Goal: Navigation & Orientation: Find specific page/section

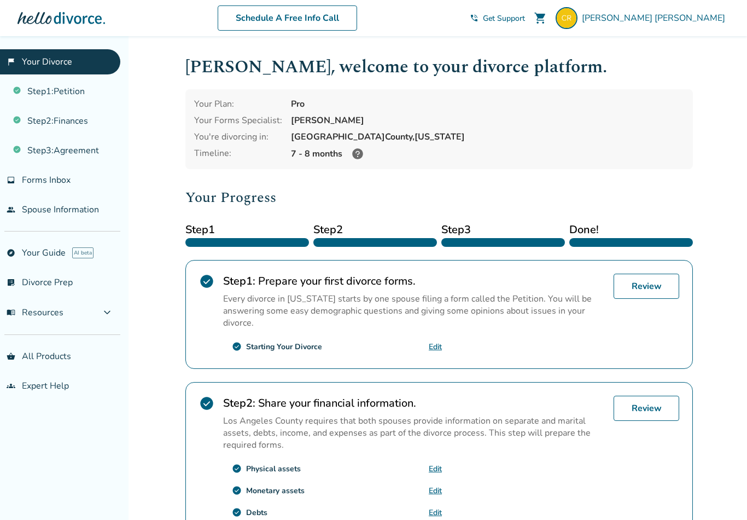
click at [705, 14] on span "[PERSON_NAME]" at bounding box center [656, 18] width 148 height 12
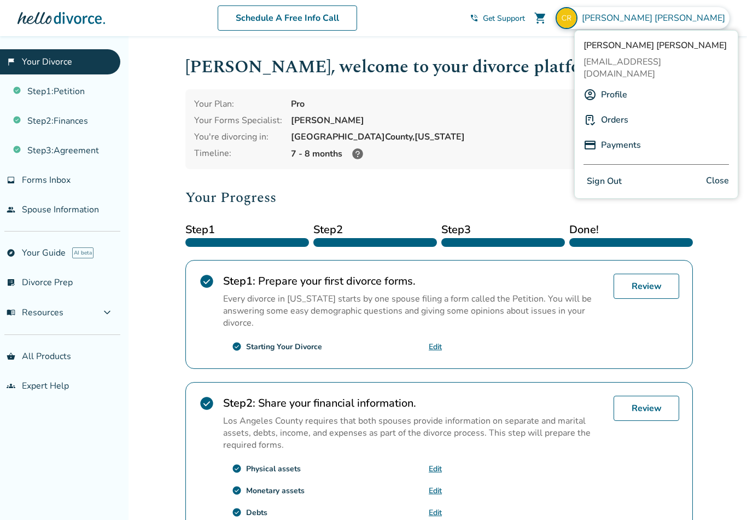
click at [614, 137] on link "Payments" at bounding box center [621, 145] width 40 height 21
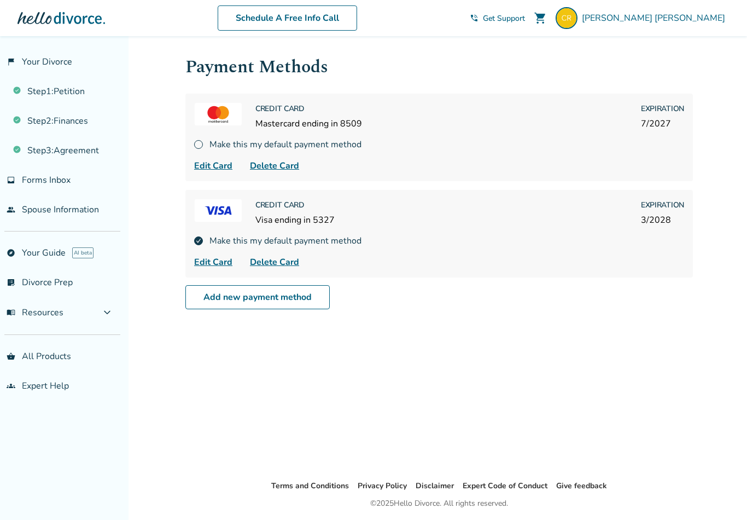
click at [288, 268] on span "Delete Card" at bounding box center [274, 262] width 49 height 13
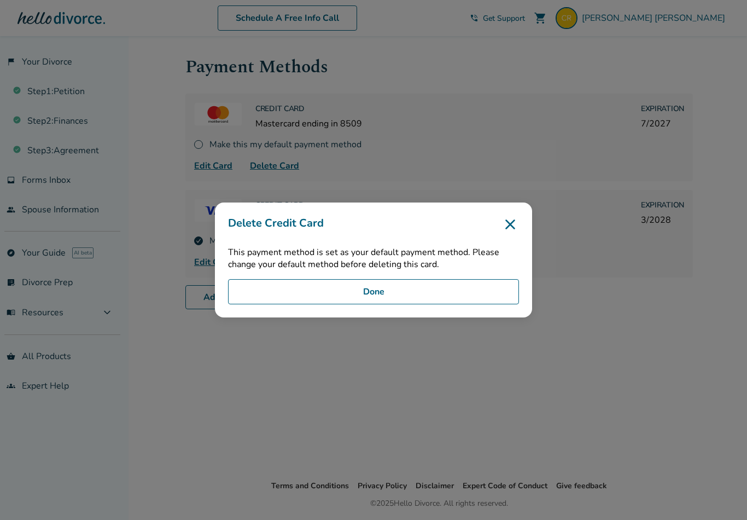
click at [388, 304] on button "Done" at bounding box center [373, 291] width 291 height 25
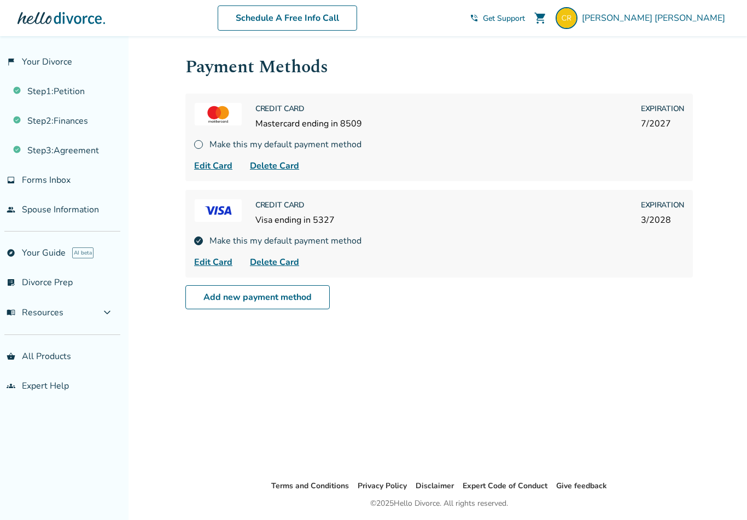
click at [196, 148] on img at bounding box center [198, 144] width 9 height 9
click at [202, 140] on div "Make this my default payment method" at bounding box center [439, 144] width 490 height 12
click at [281, 267] on span "Delete Card" at bounding box center [274, 262] width 49 height 13
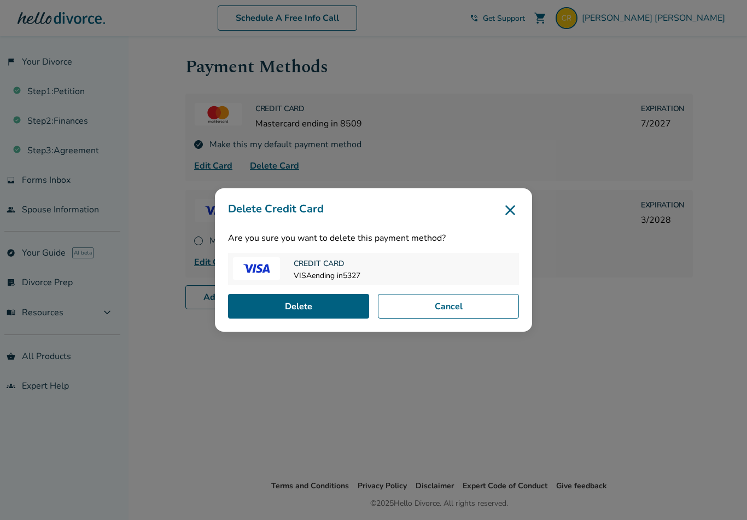
click at [323, 313] on button "Delete" at bounding box center [298, 306] width 141 height 25
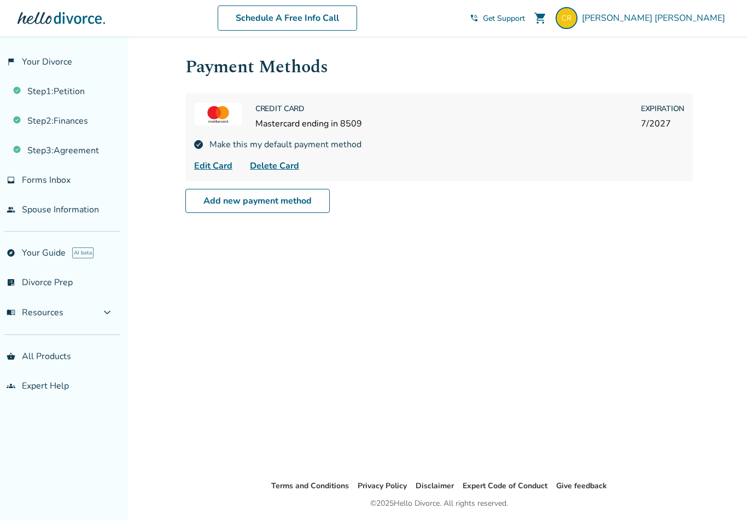
click at [578, 12] on img at bounding box center [567, 18] width 22 height 22
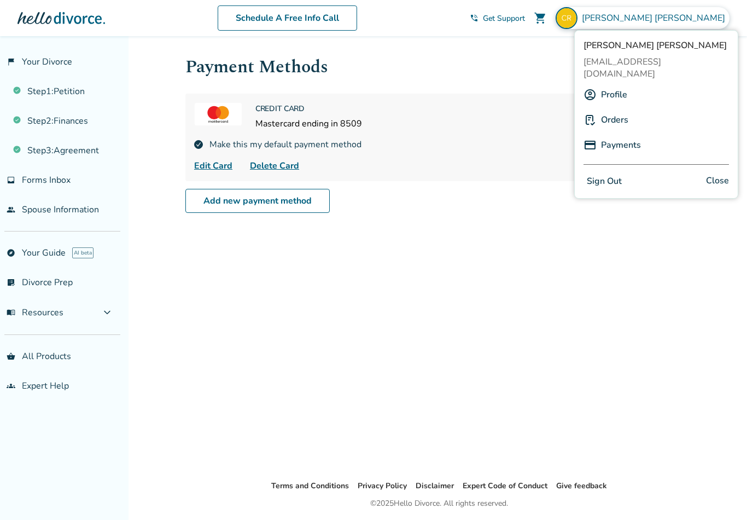
click at [617, 109] on link "Orders" at bounding box center [614, 119] width 27 height 21
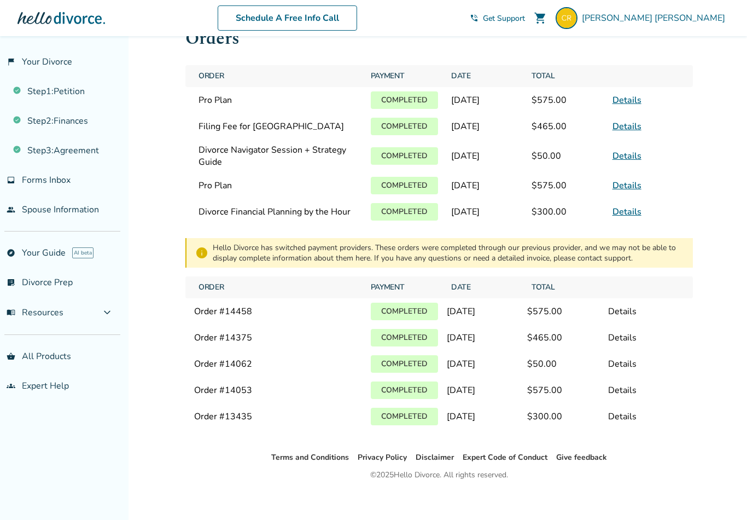
scroll to position [36, 0]
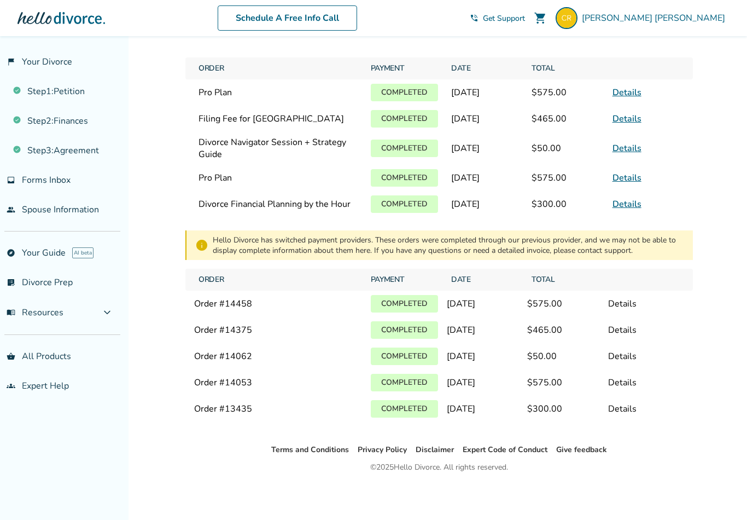
click at [711, 17] on span "[PERSON_NAME]" at bounding box center [656, 18] width 148 height 12
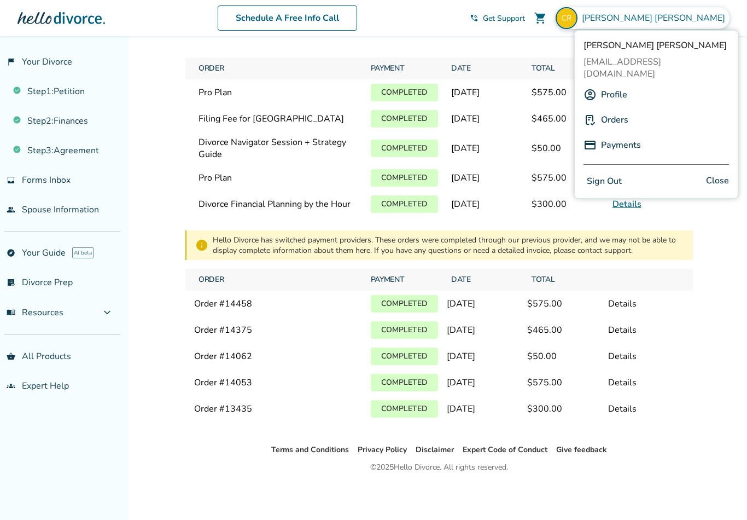
click at [470, 16] on div "Schedule A Free Info Call" at bounding box center [287, 17] width 365 height 25
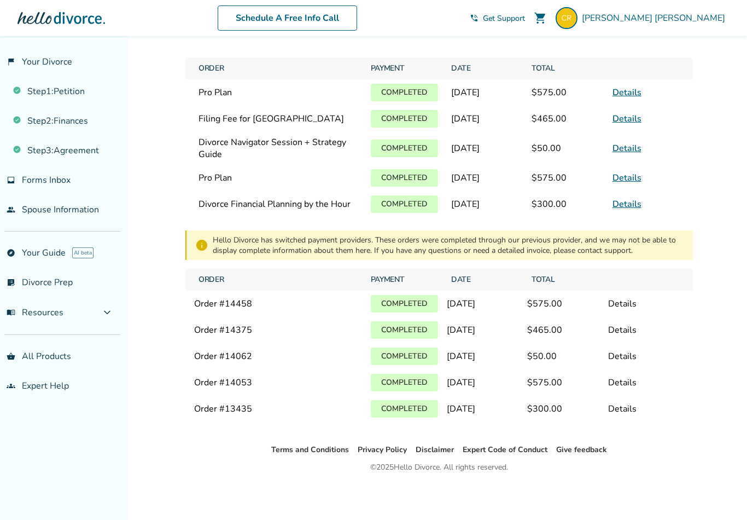
click at [43, 323] on button "menu_book Resources expand_more" at bounding box center [60, 312] width 120 height 26
click at [28, 377] on link "Finances" at bounding box center [60, 367] width 120 height 25
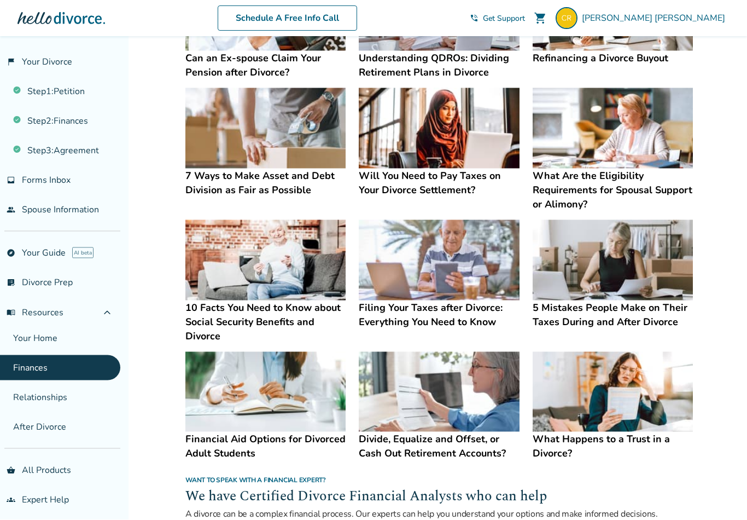
scroll to position [295, 0]
click at [36, 512] on link "groups Expert Help" at bounding box center [60, 499] width 120 height 25
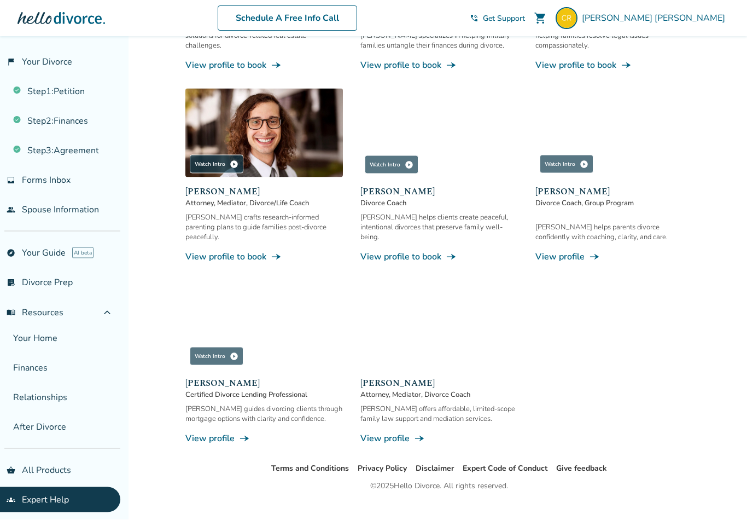
scroll to position [869, 0]
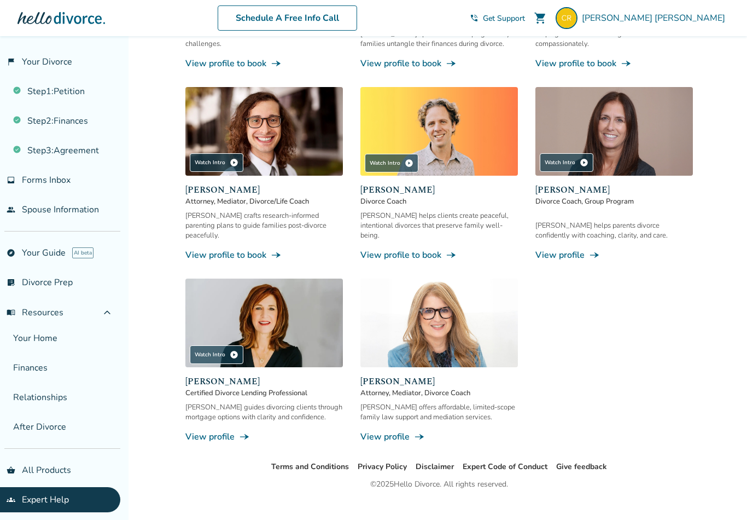
click at [37, 318] on span "menu_book Resources" at bounding box center [35, 312] width 57 height 12
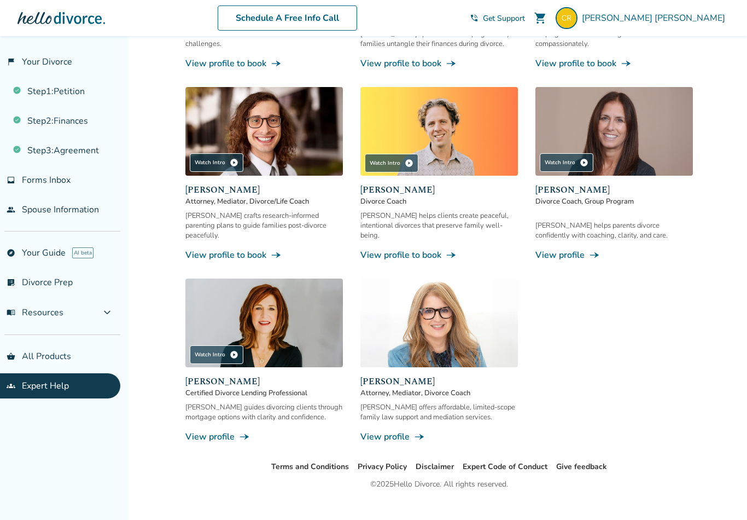
click at [33, 364] on link "shopping_basket All Products" at bounding box center [60, 356] width 120 height 25
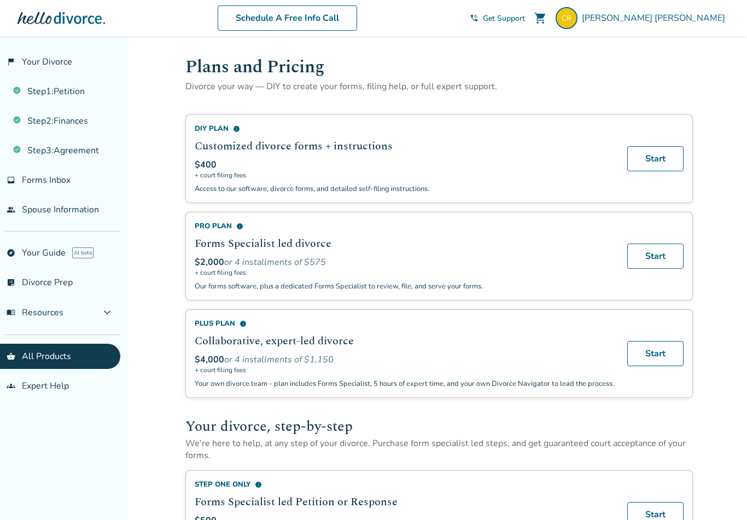
click at [39, 62] on link "flag_2 Your Divorce" at bounding box center [60, 61] width 120 height 25
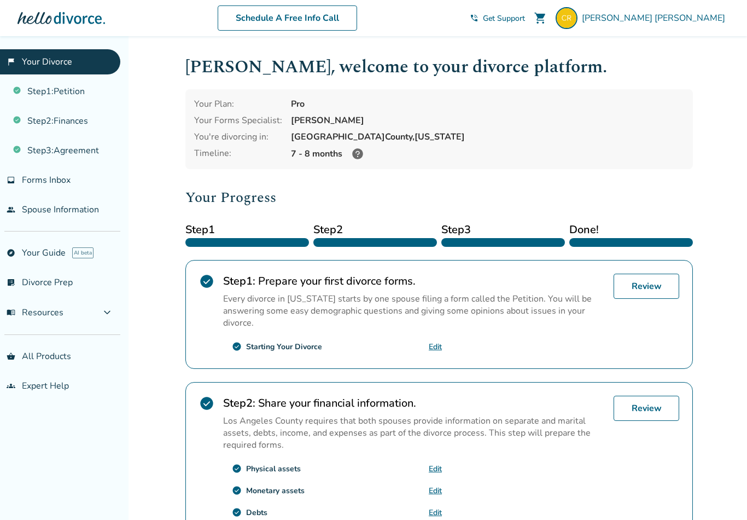
click at [698, 19] on span "[PERSON_NAME]" at bounding box center [656, 18] width 148 height 12
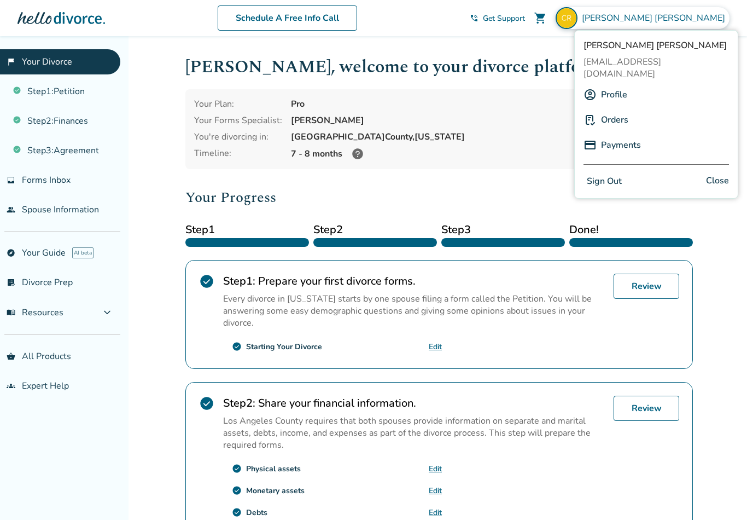
click at [623, 135] on link "Payments" at bounding box center [621, 145] width 40 height 21
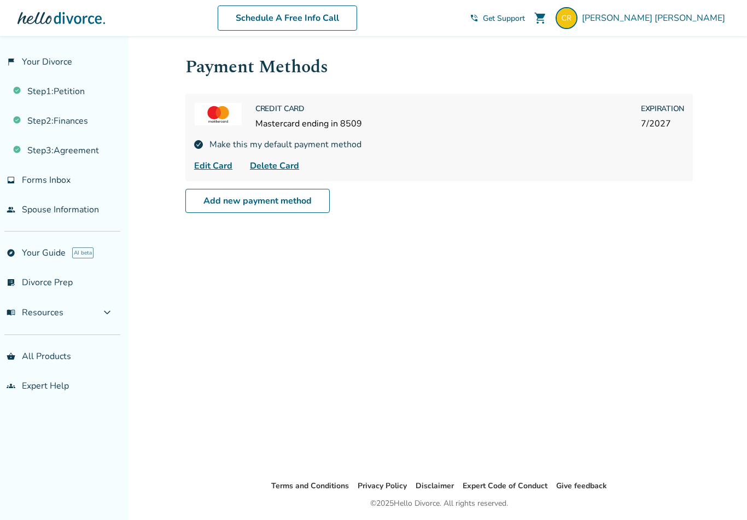
click at [525, 16] on span "Get Support" at bounding box center [504, 18] width 42 height 10
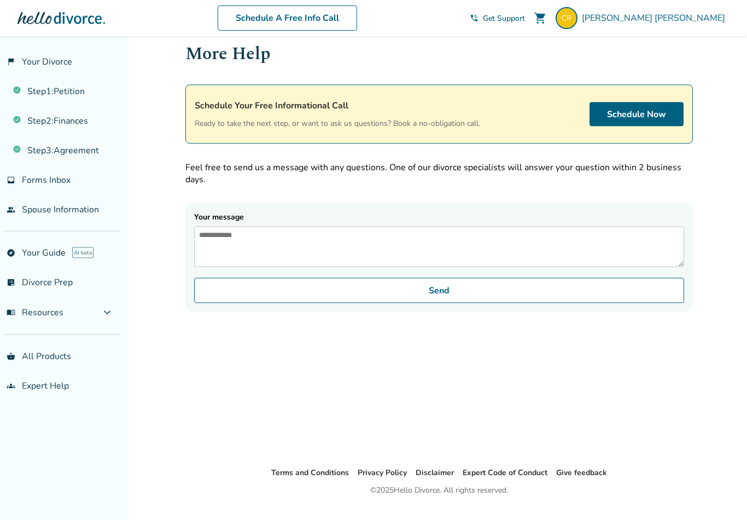
scroll to position [11, 0]
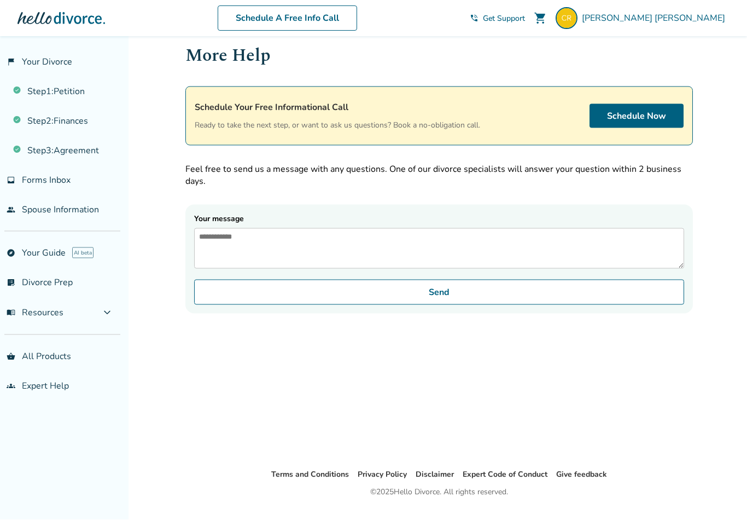
click at [30, 361] on link "shopping_basket All Products" at bounding box center [60, 356] width 120 height 25
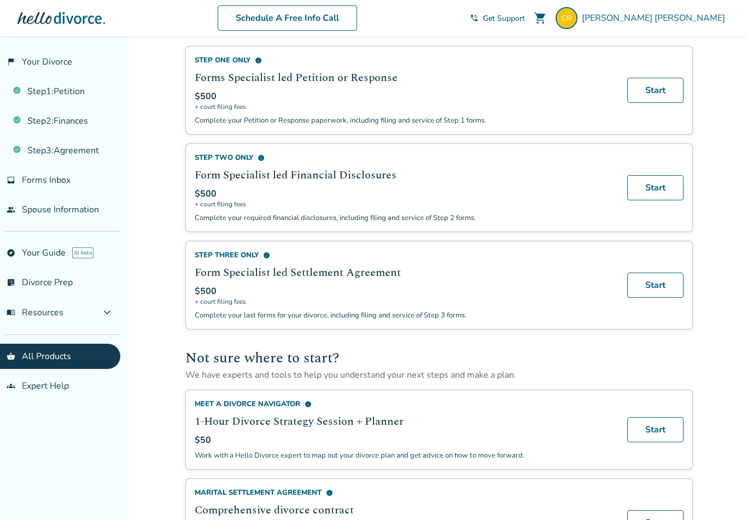
scroll to position [423, 0]
